Goal: Find specific page/section: Find specific page/section

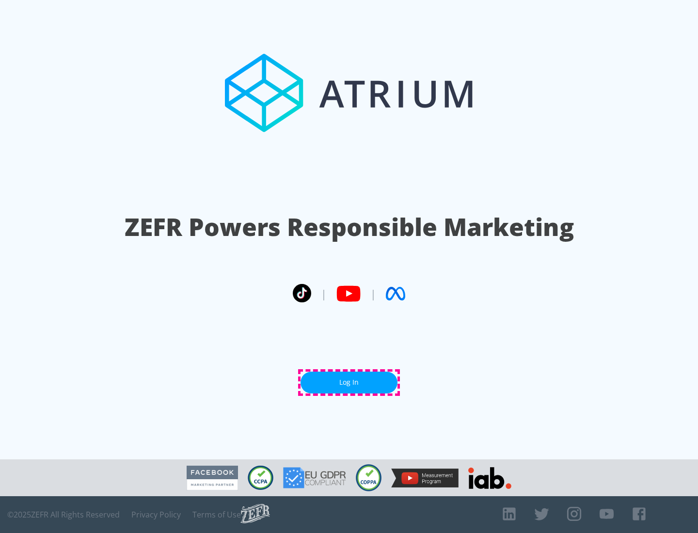
click at [349, 382] on link "Log In" at bounding box center [348, 383] width 97 height 22
